Goal: Task Accomplishment & Management: Use online tool/utility

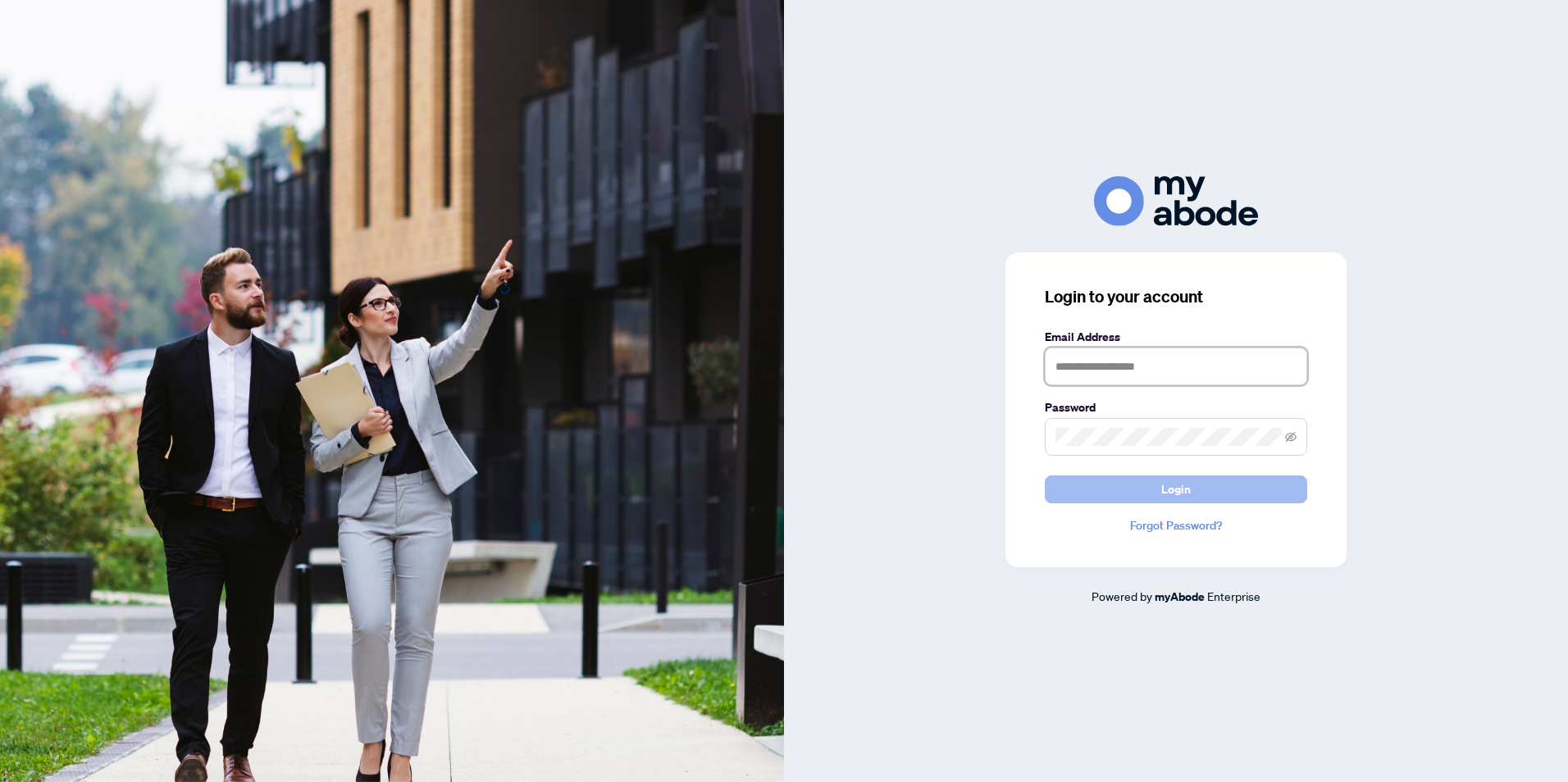
type input "**********"
click at [1177, 489] on span "Login" at bounding box center [1176, 489] width 30 height 26
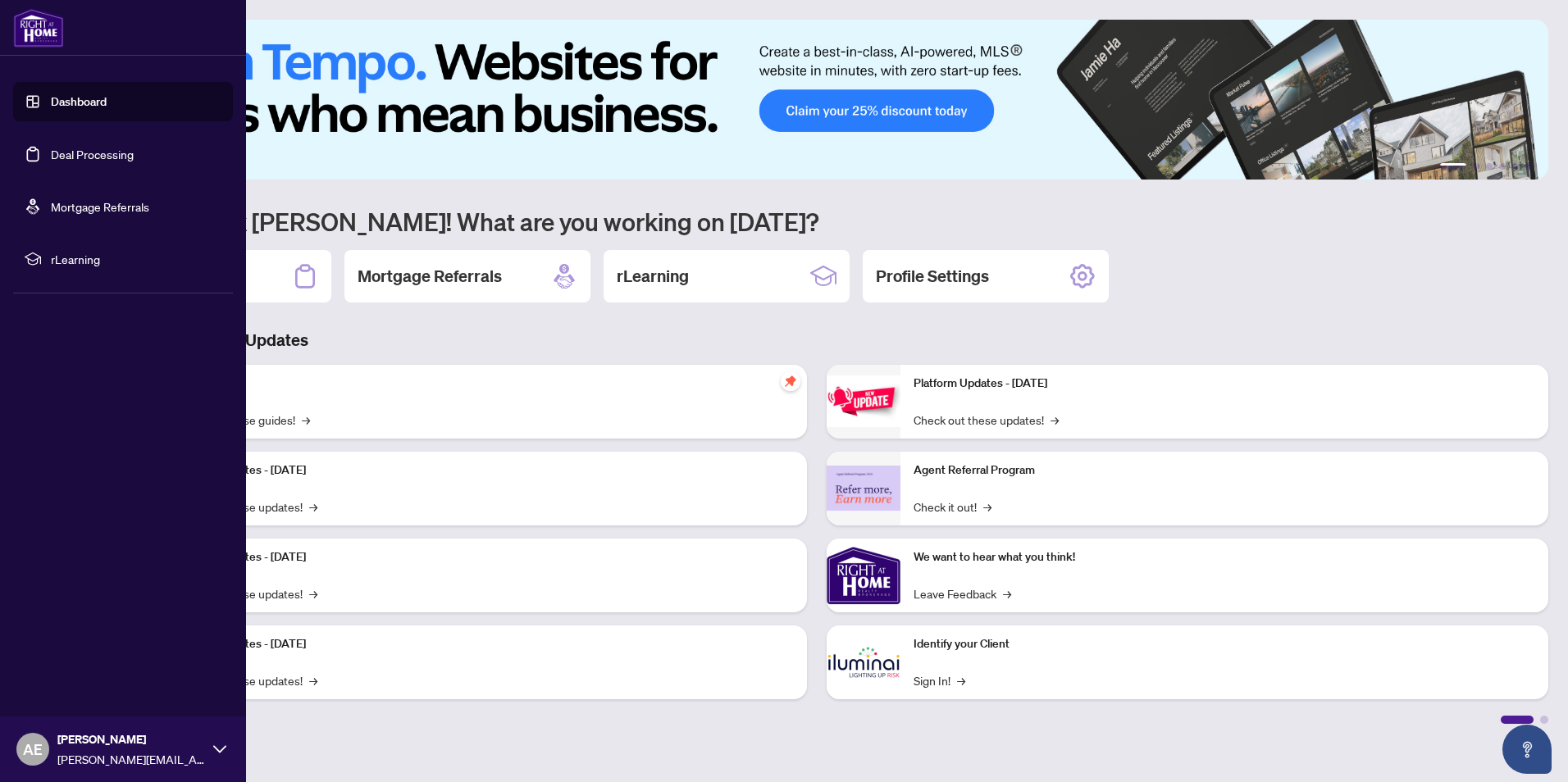
click at [81, 103] on link "Dashboard" at bounding box center [79, 102] width 56 height 15
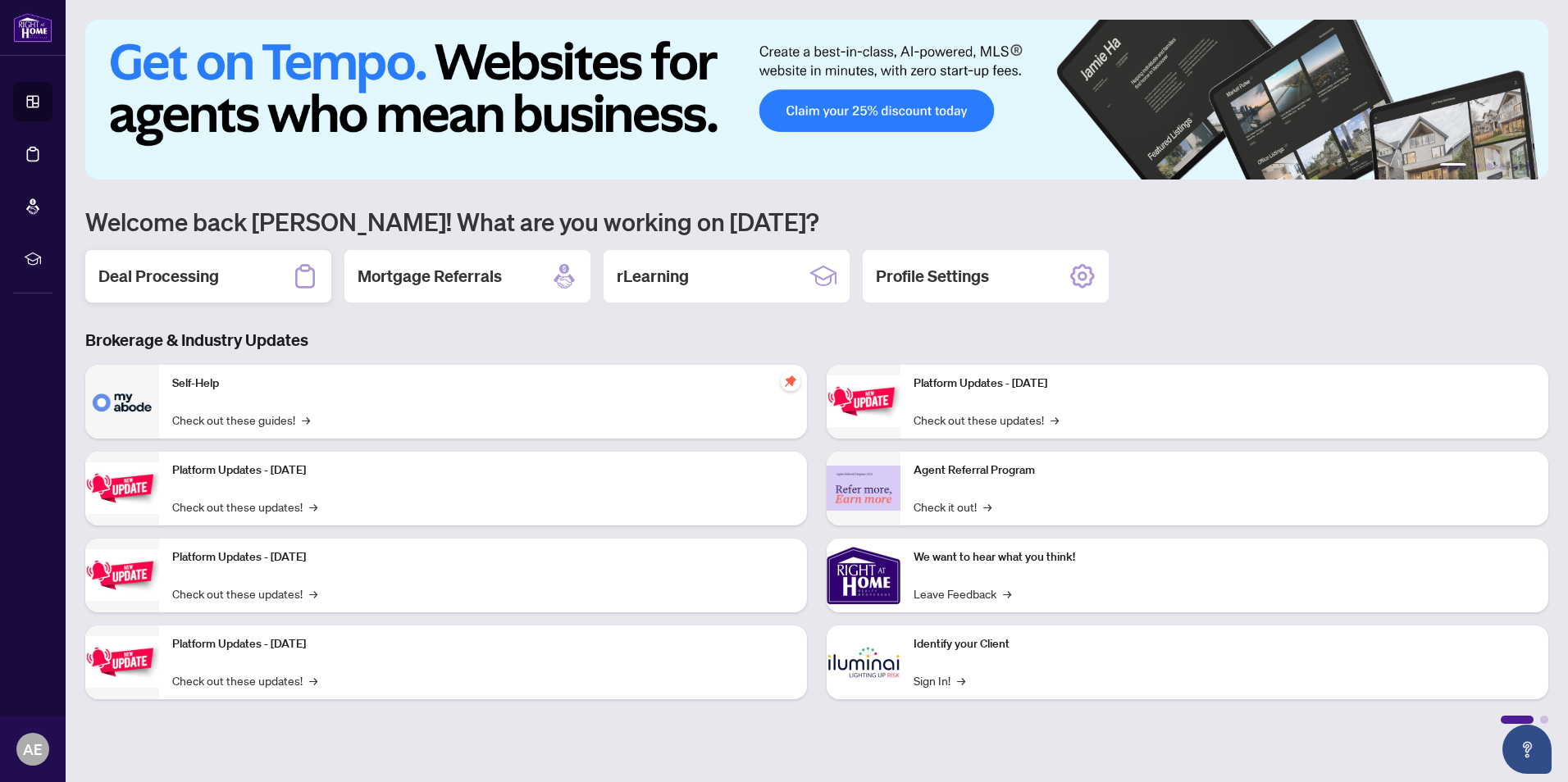
click at [192, 277] on h2 "Deal Processing" at bounding box center [159, 276] width 121 height 23
